Goal: Task Accomplishment & Management: Use online tool/utility

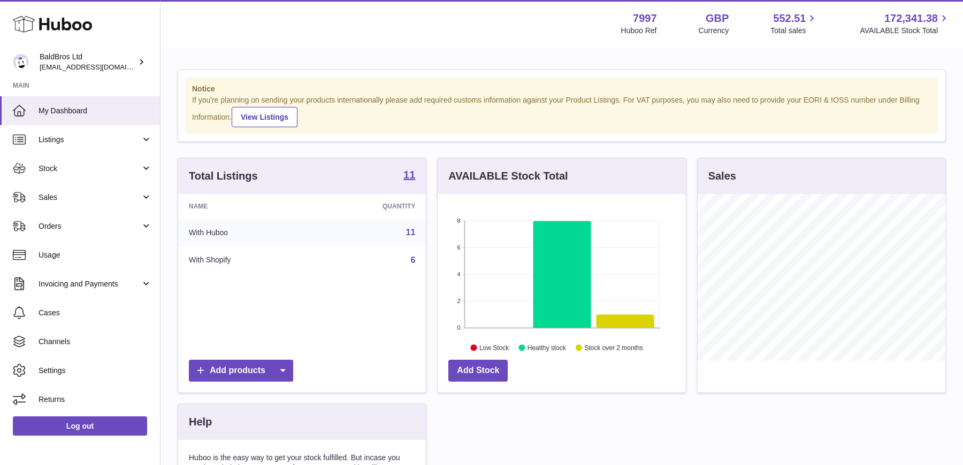
scroll to position [166, 248]
click at [124, 138] on span "Listings" at bounding box center [90, 140] width 102 height 10
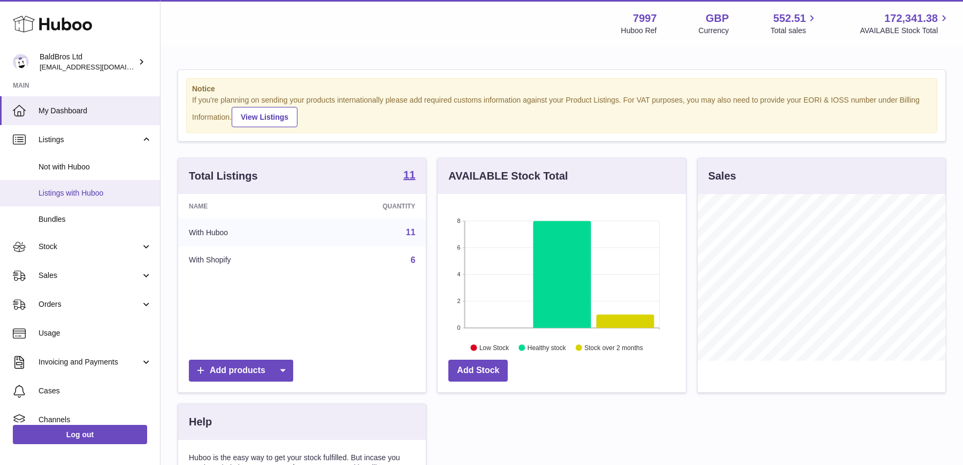
click at [83, 188] on span "Listings with Huboo" at bounding box center [95, 193] width 113 height 10
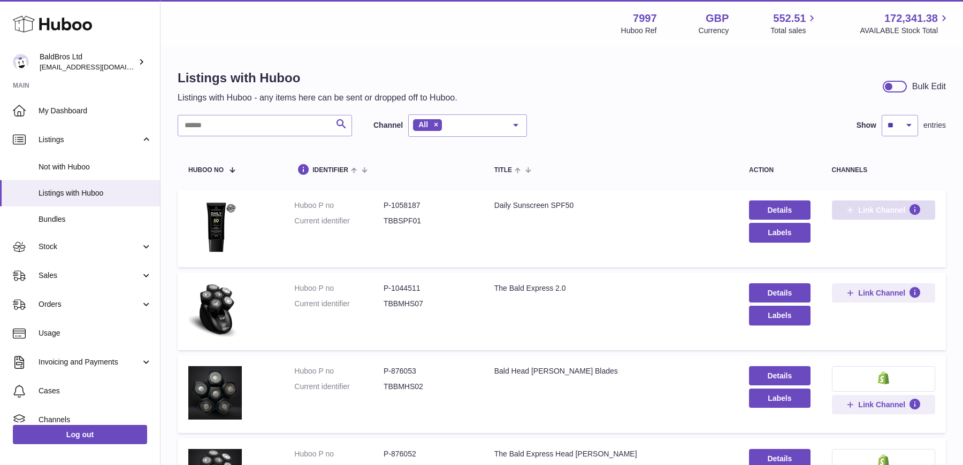
click at [854, 213] on icon at bounding box center [850, 210] width 10 height 10
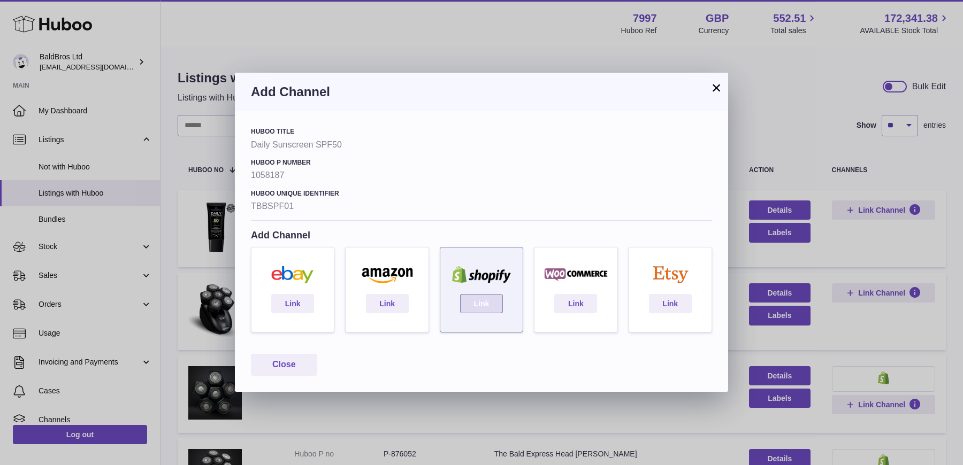
click at [485, 302] on link "Link" at bounding box center [481, 303] width 43 height 19
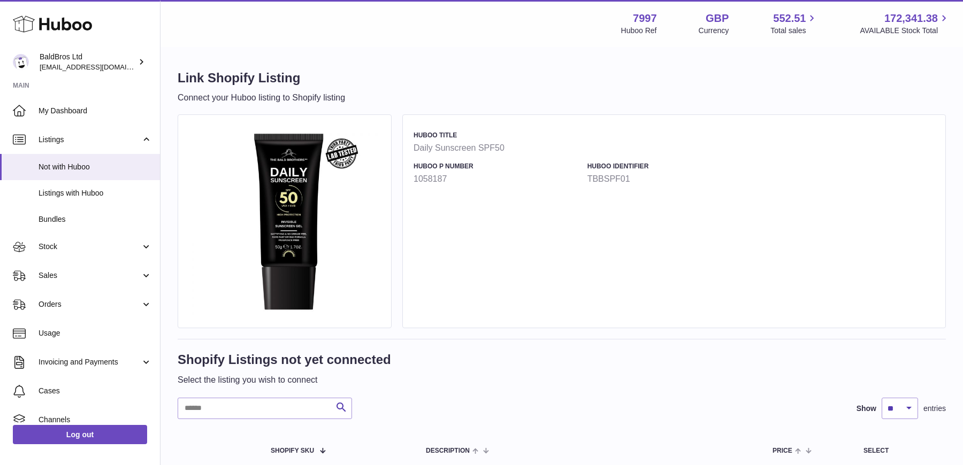
click at [494, 221] on div "Huboo Title Daily Sunscreen SPF50 Huboo P number 1058187 Huboo Identifier TBBSP…" at bounding box center [673, 221] width 543 height 214
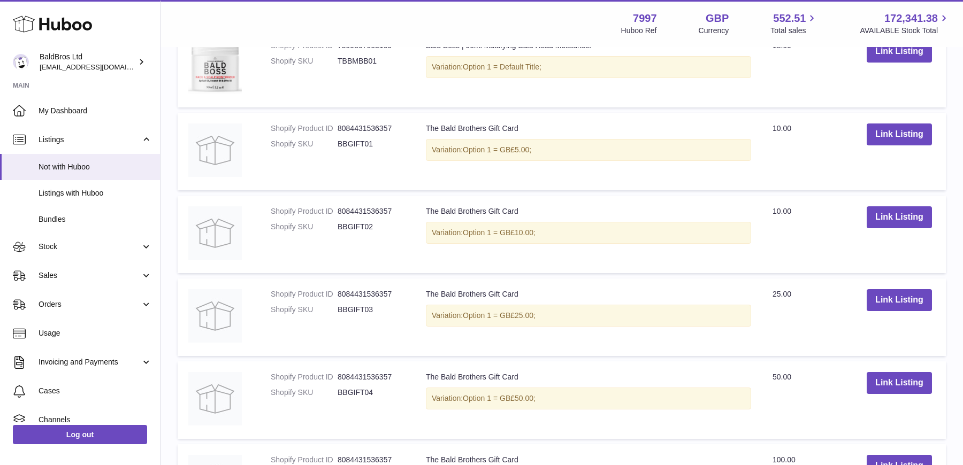
scroll to position [947, 0]
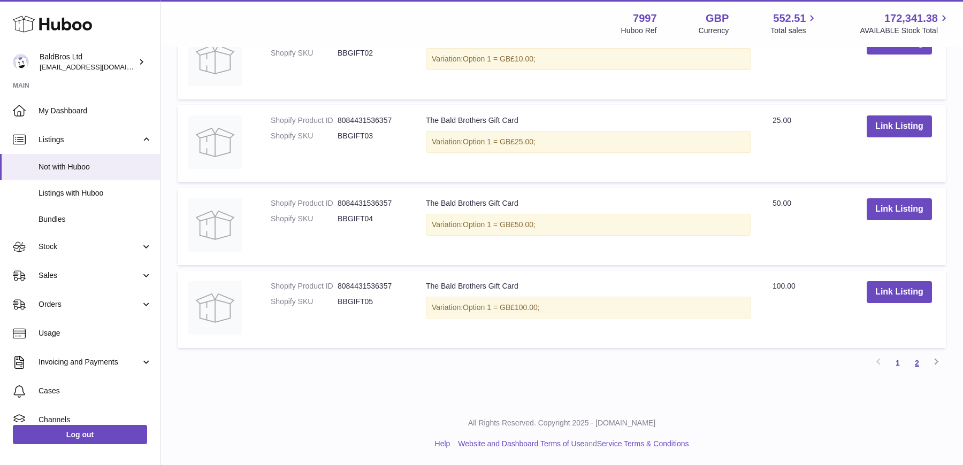
click at [919, 366] on link "2" at bounding box center [916, 363] width 19 height 19
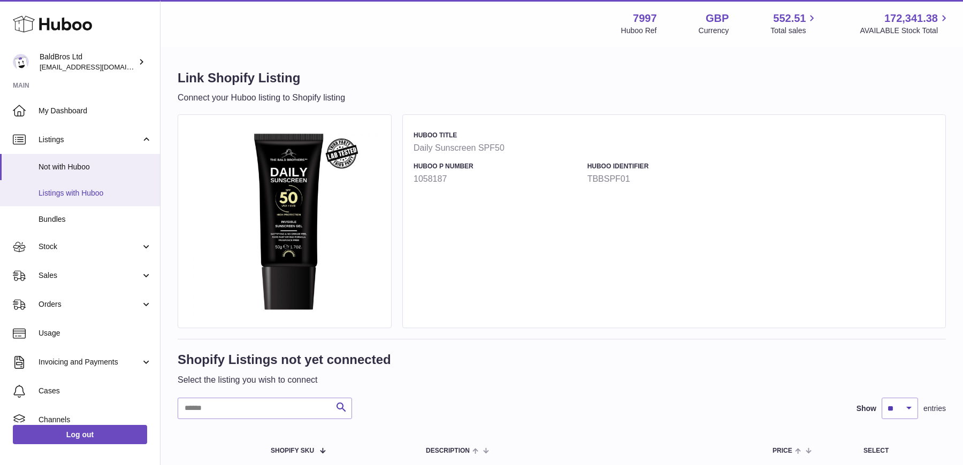
click at [72, 185] on link "Listings with Huboo" at bounding box center [80, 193] width 160 height 26
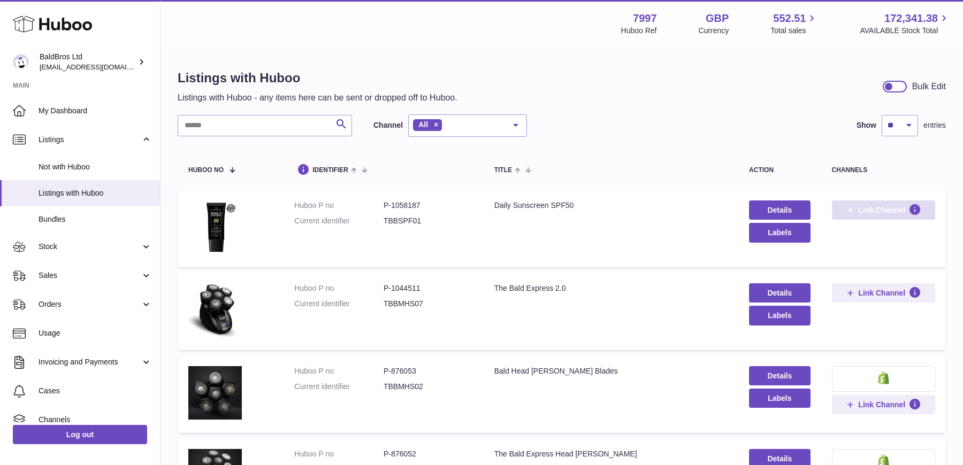
click at [855, 205] on span "Link Channel" at bounding box center [883, 210] width 76 height 10
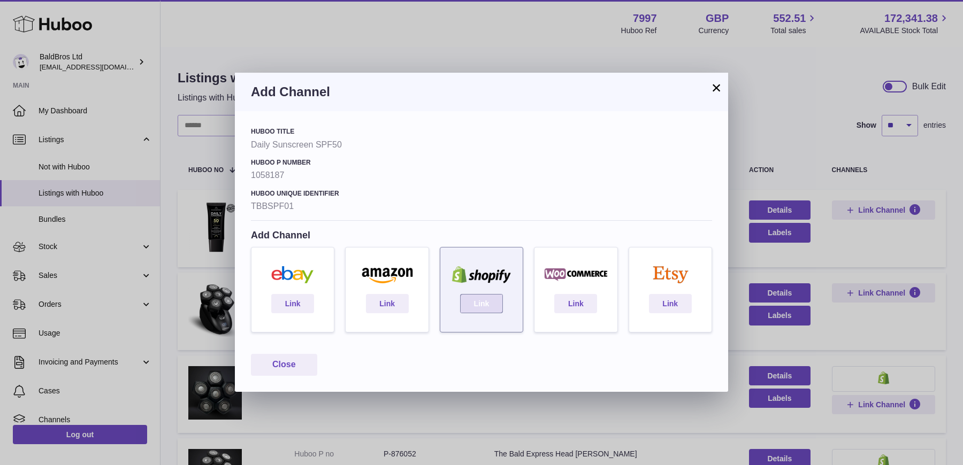
click at [471, 311] on link "Link" at bounding box center [481, 303] width 43 height 19
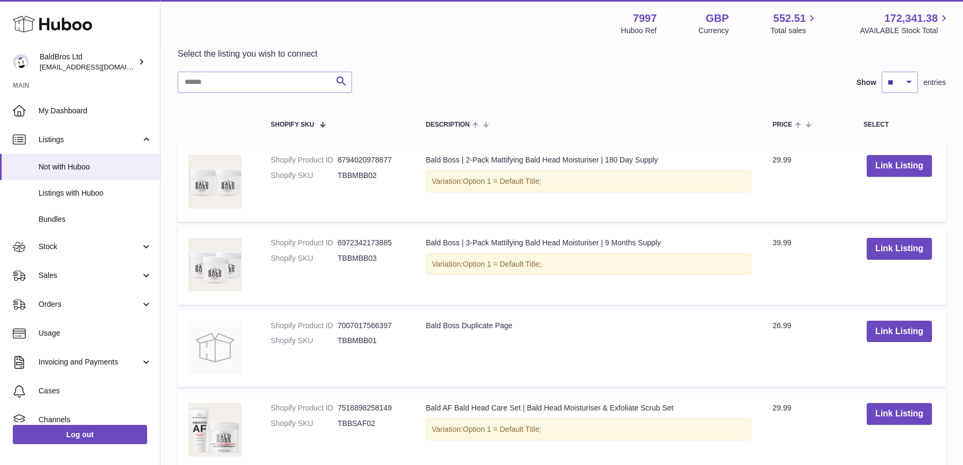
scroll to position [309, 0]
